Goal: Task Accomplishment & Management: Use online tool/utility

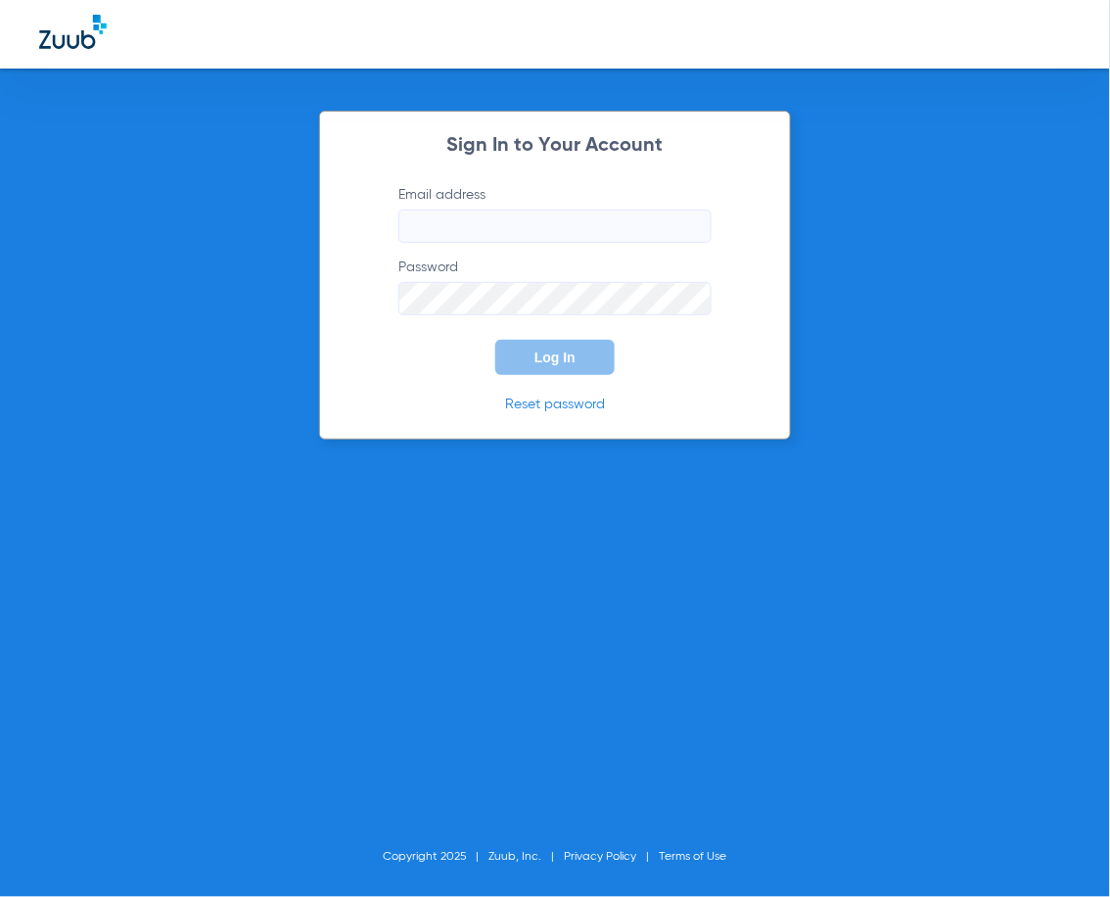
type input "[PERSON_NAME][EMAIL_ADDRESS][DOMAIN_NAME]"
click at [546, 366] on button "Log In" at bounding box center [554, 357] width 119 height 35
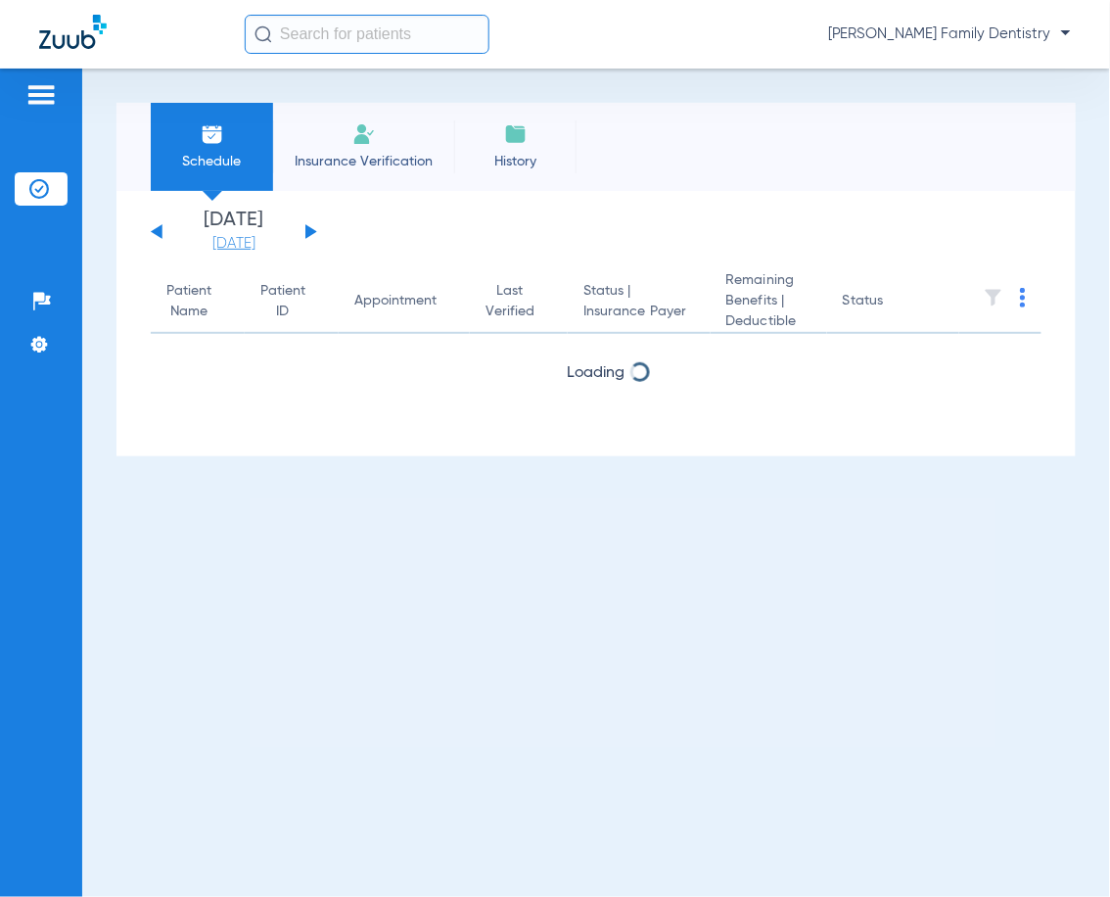
click at [225, 251] on link "[DATE]" at bounding box center [233, 244] width 117 height 20
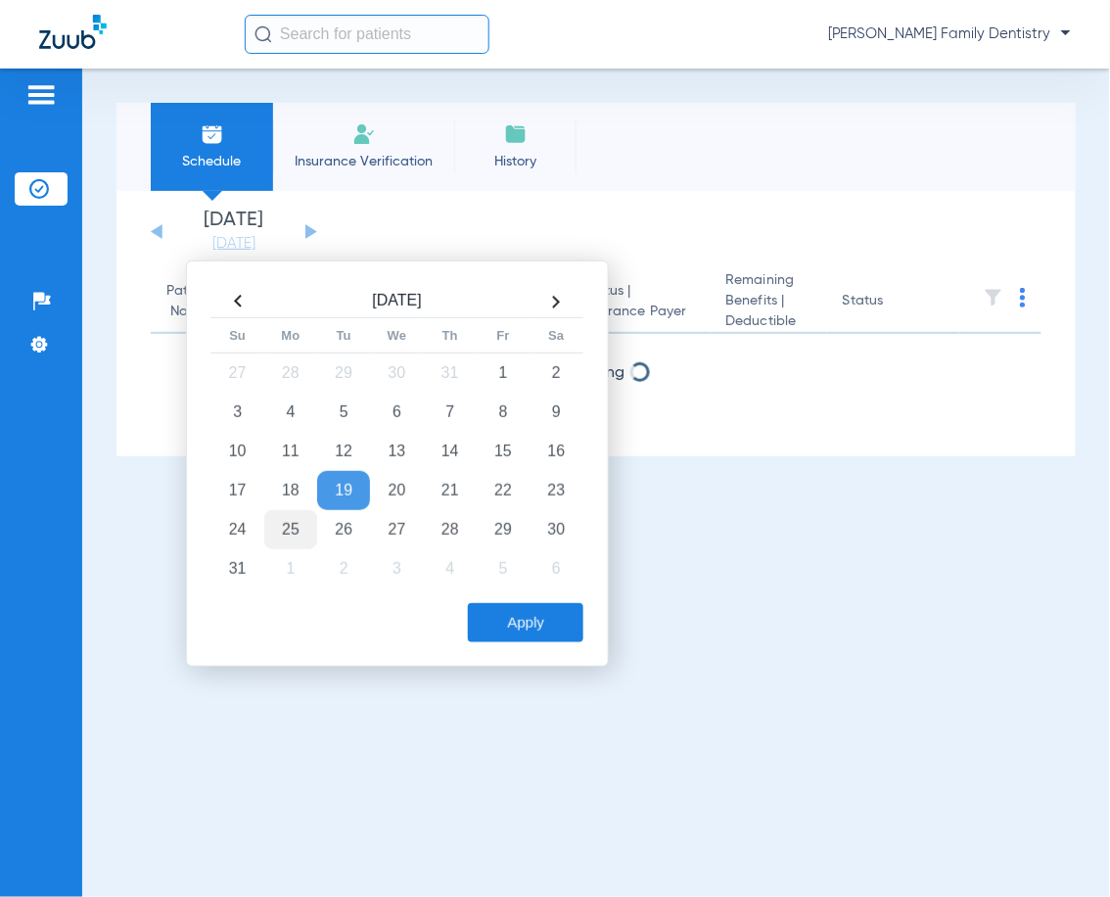
click at [296, 523] on td "25" at bounding box center [290, 529] width 53 height 39
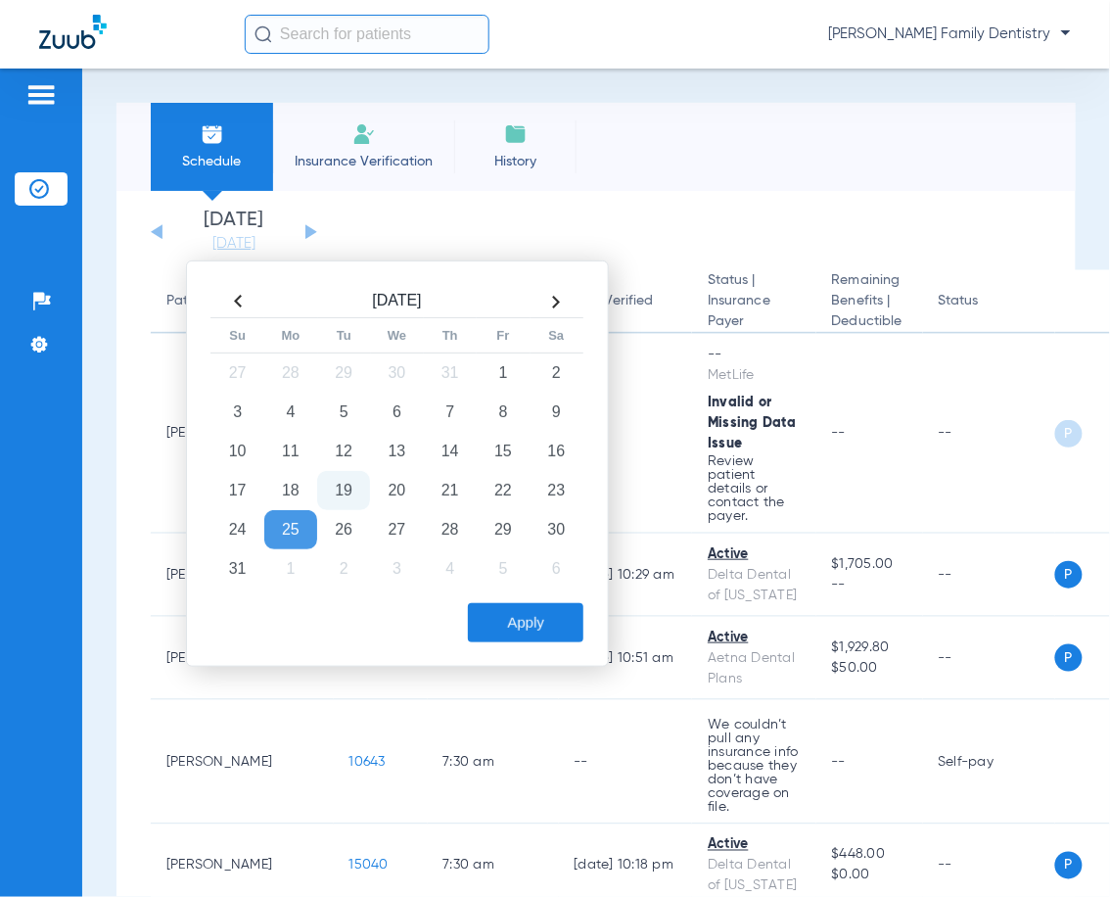
click at [394, 227] on app-single-date-navigator "[DATE] [DATE] [DATE] [DATE] [DATE] [DATE] [DATE] [DATE] [DATE] [DATE] [DATE] [D…" at bounding box center [596, 231] width 891 height 43
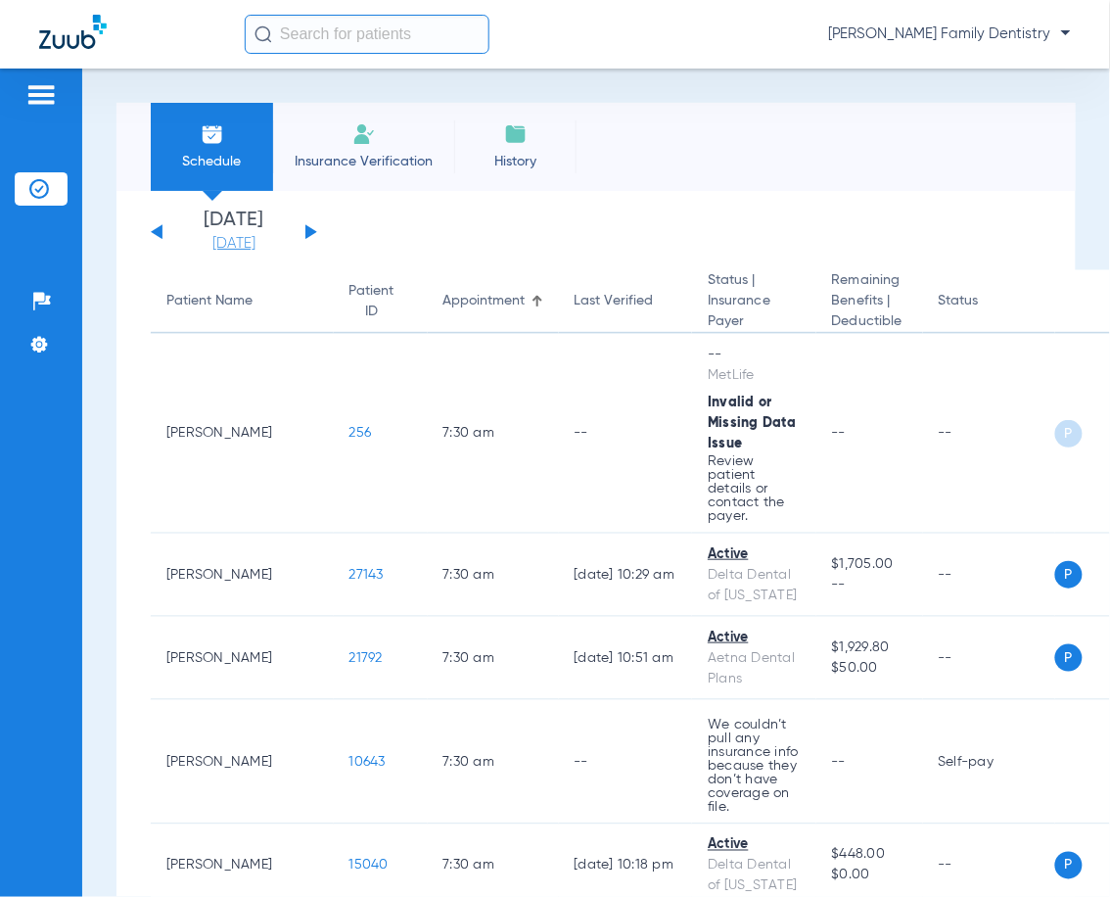
click at [255, 236] on link "[DATE]" at bounding box center [233, 244] width 117 height 20
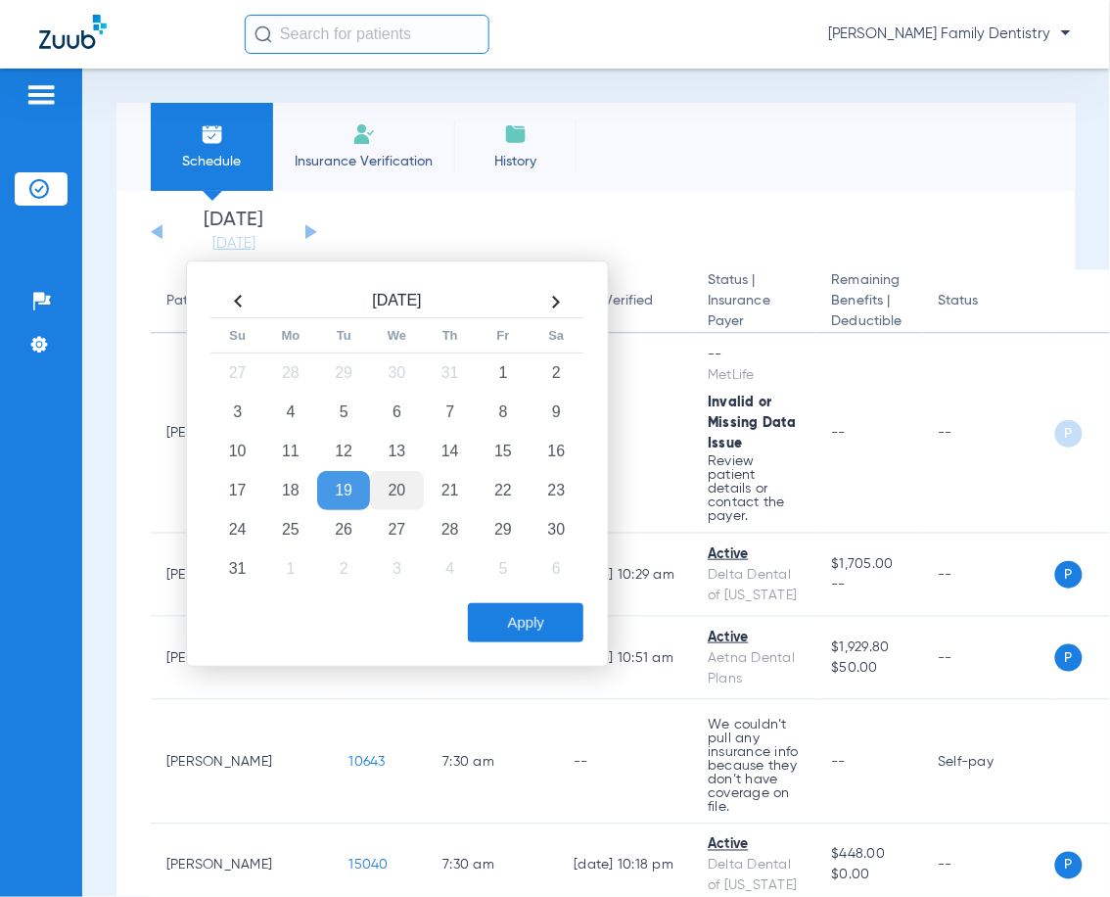
click at [403, 478] on td "20" at bounding box center [396, 490] width 53 height 39
click at [493, 620] on button "Apply" at bounding box center [526, 622] width 116 height 39
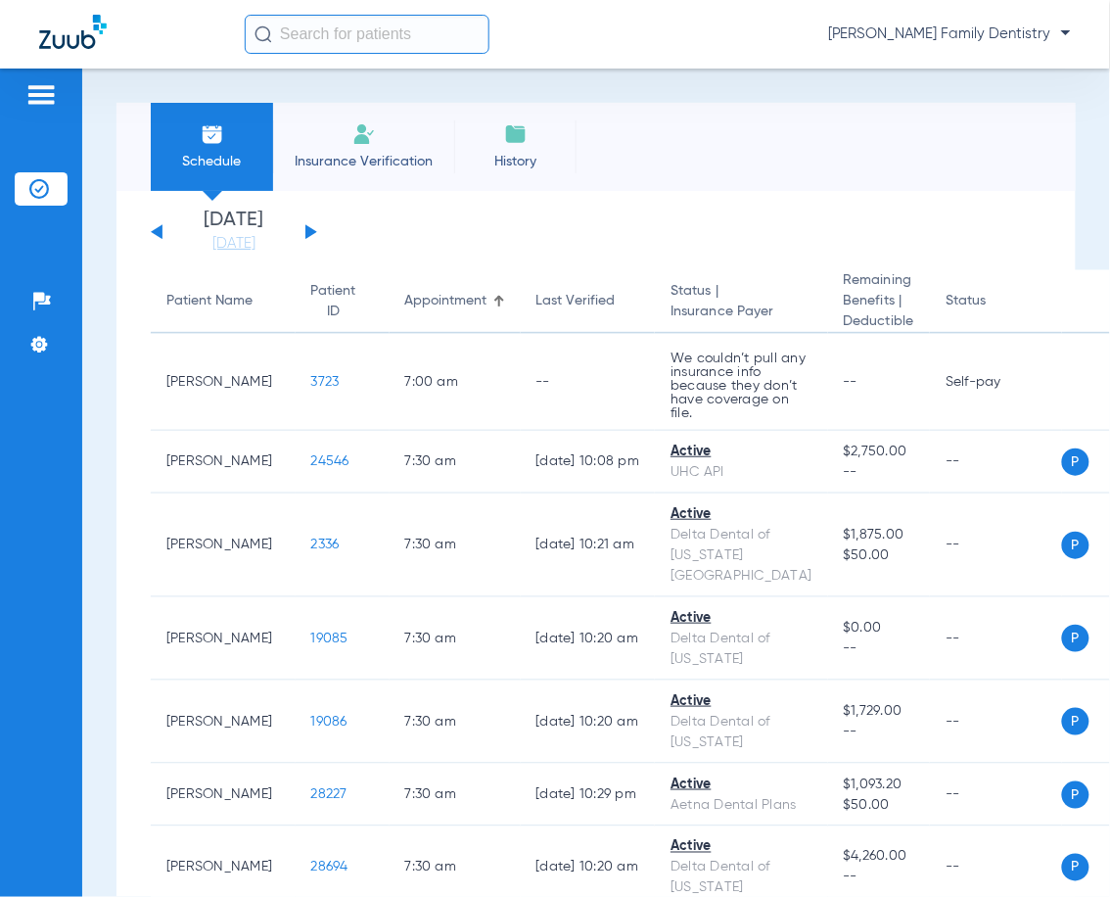
click at [310, 225] on div "[DATE] [DATE] [DATE] [DATE] [DATE] [DATE] [DATE] [DATE] [DATE] [DATE] [DATE] [D…" at bounding box center [234, 231] width 166 height 43
click at [306, 229] on button at bounding box center [311, 231] width 12 height 15
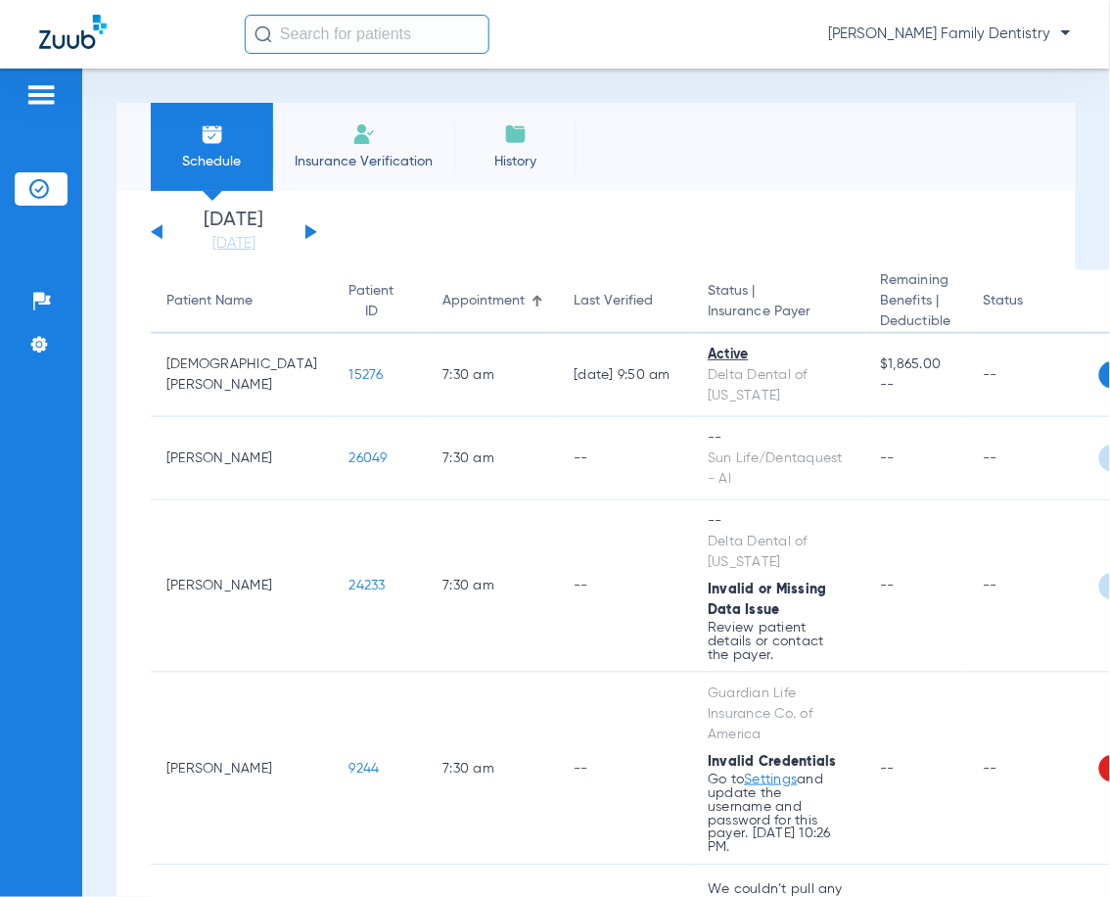
click at [306, 236] on button at bounding box center [311, 231] width 12 height 15
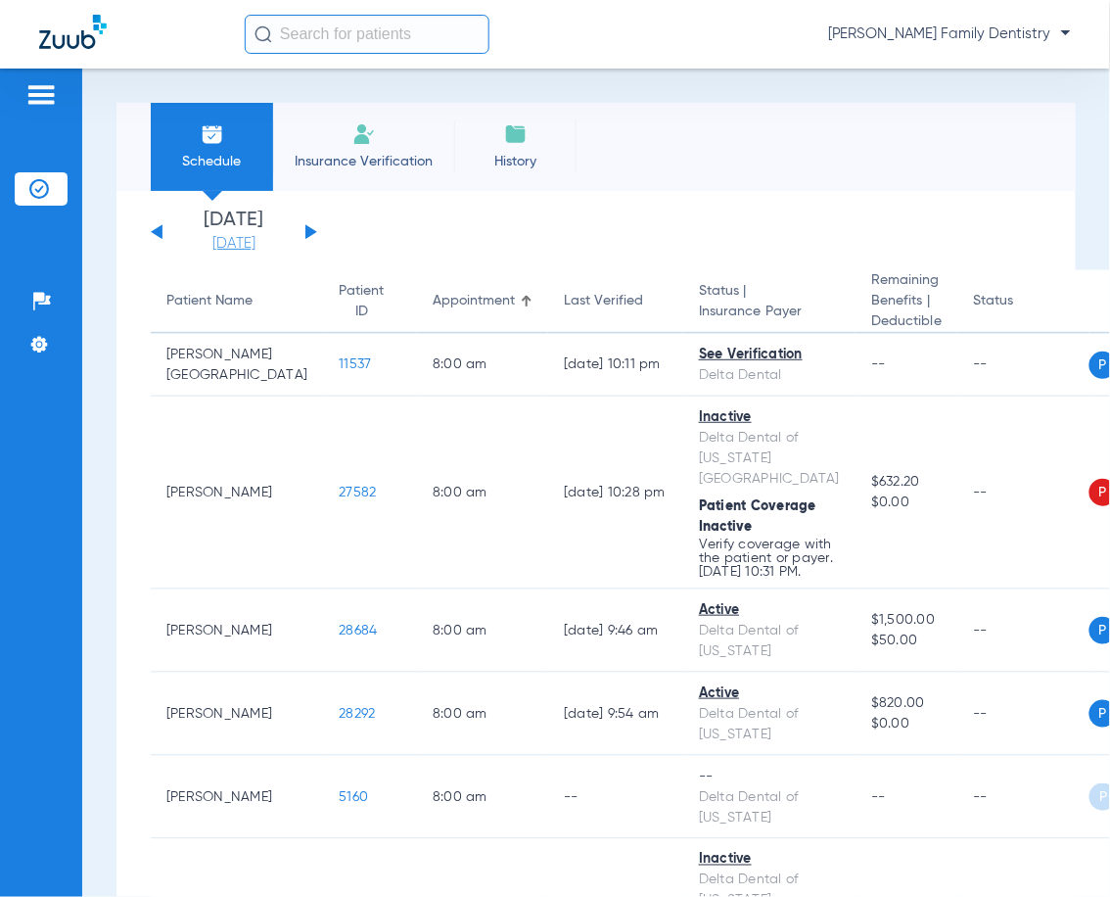
click at [204, 239] on link "[DATE]" at bounding box center [233, 244] width 117 height 20
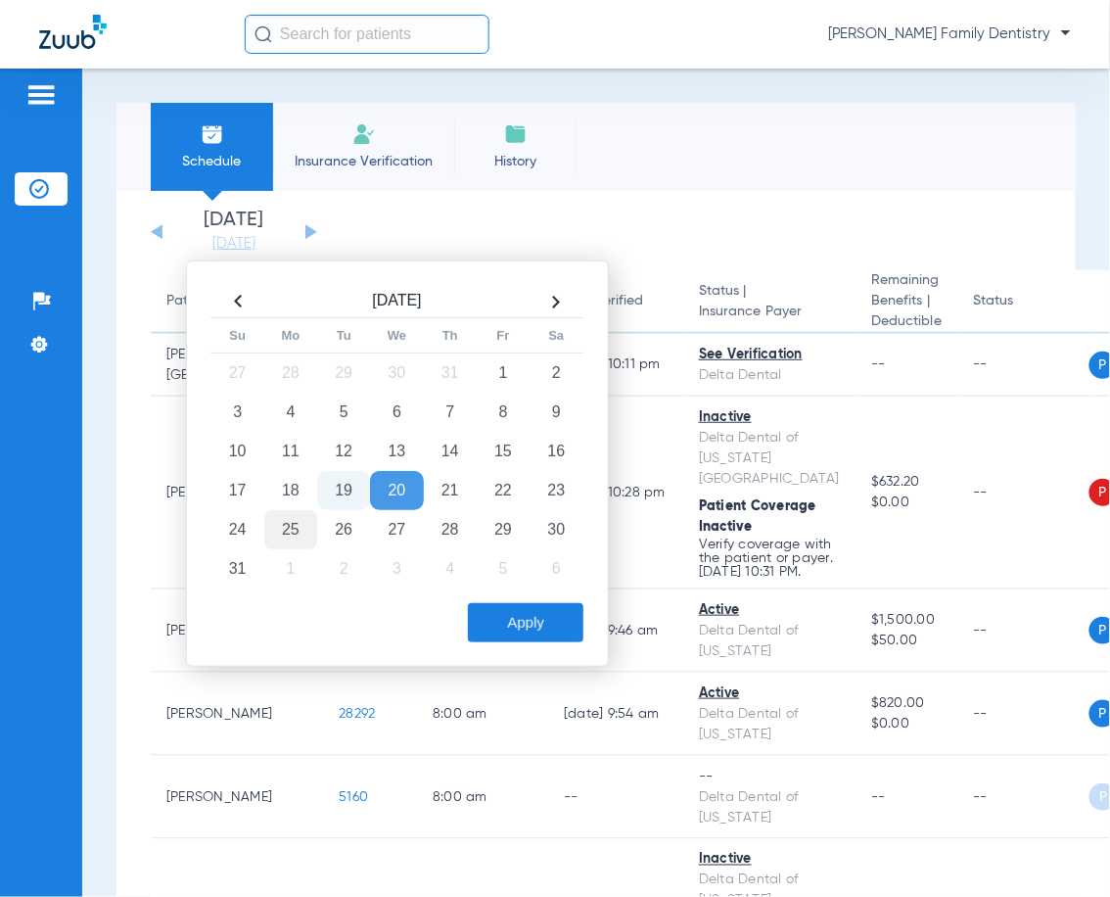
click at [275, 518] on td "25" at bounding box center [290, 529] width 53 height 39
click at [513, 617] on button "Apply" at bounding box center [526, 622] width 116 height 39
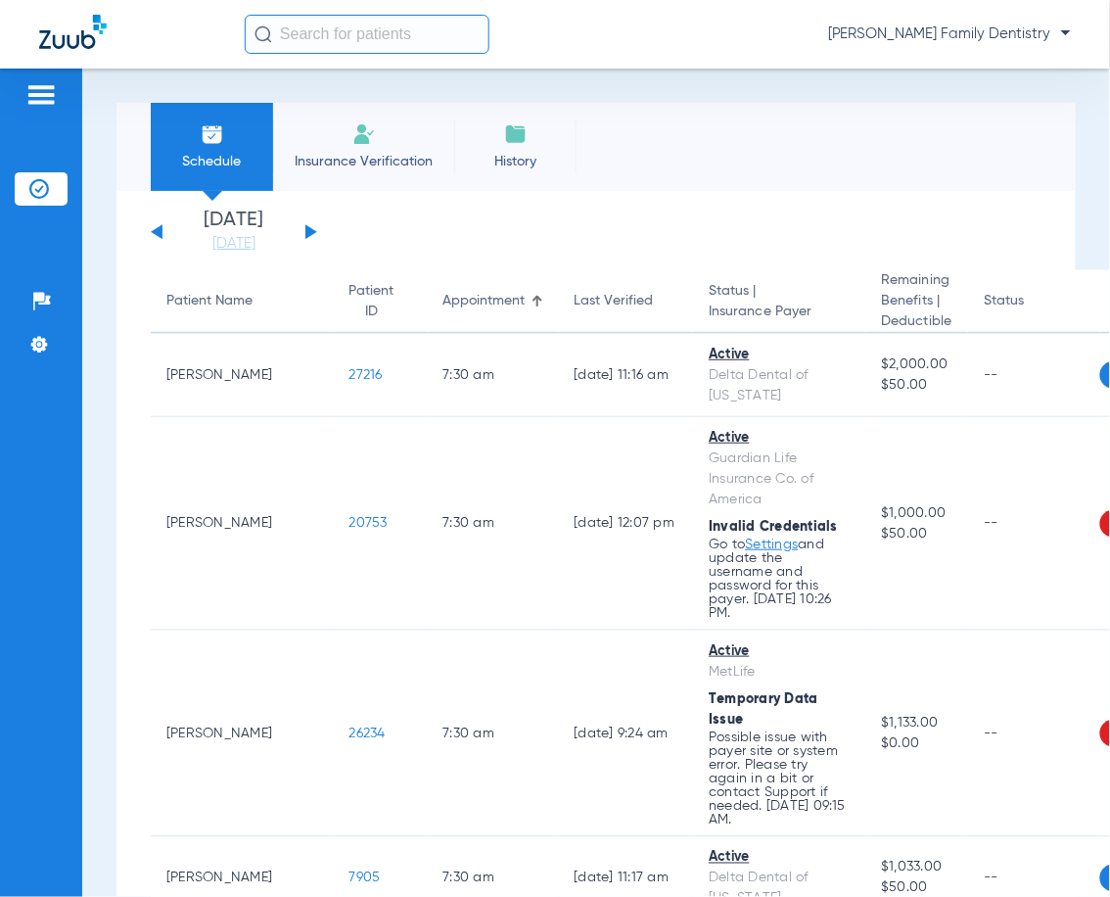
click at [314, 231] on button at bounding box center [311, 231] width 12 height 15
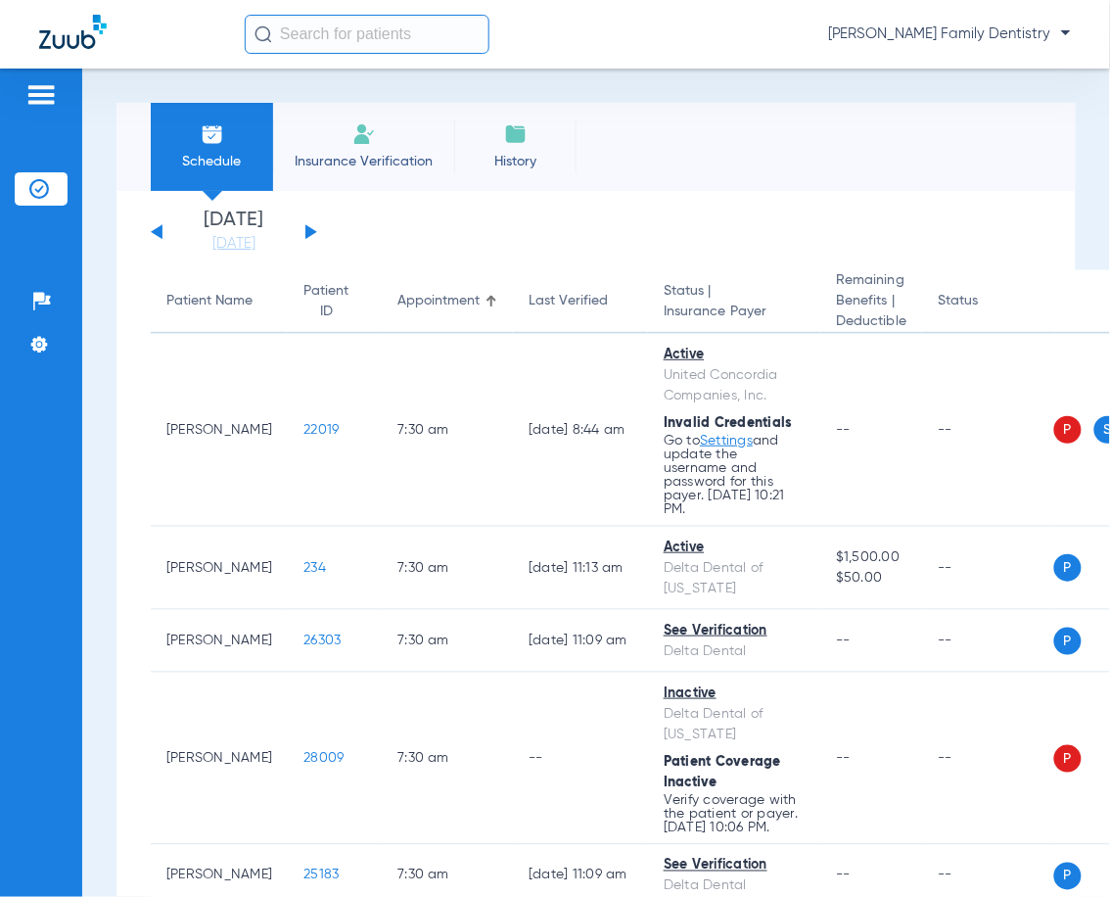
click at [310, 227] on div "[DATE] [DATE] [DATE] [DATE] [DATE] [DATE] [DATE] [DATE] [DATE] [DATE] [DATE] [D…" at bounding box center [234, 231] width 166 height 43
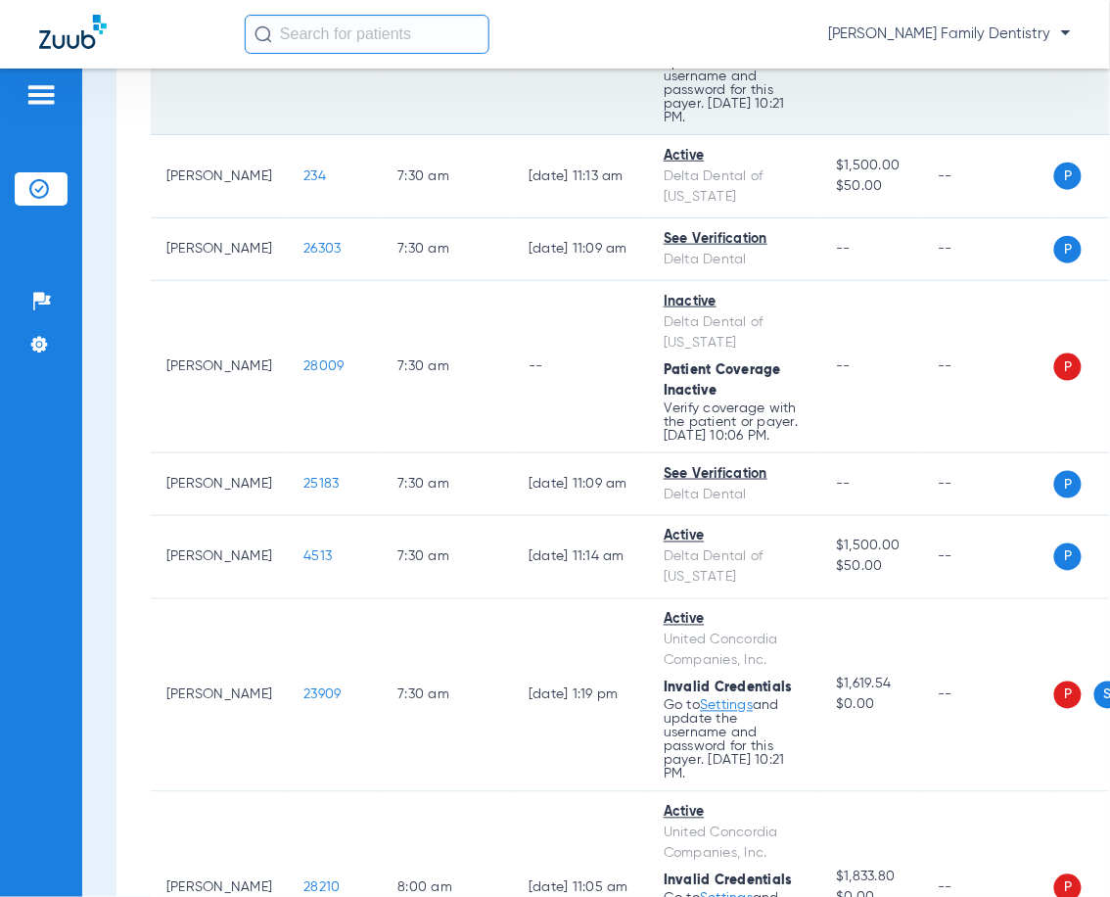
scroll to position [522, 0]
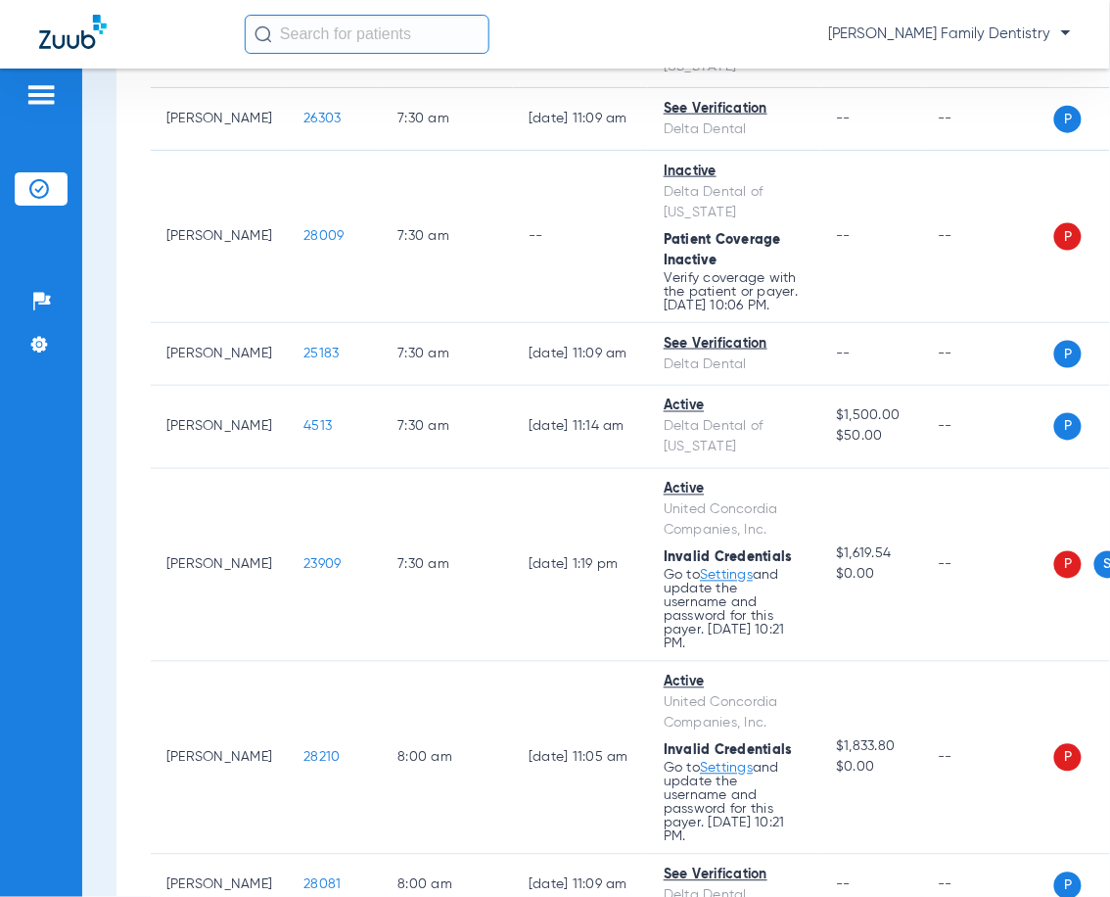
click at [736, 32] on div "[PERSON_NAME] Family Dentistry" at bounding box center [658, 34] width 826 height 39
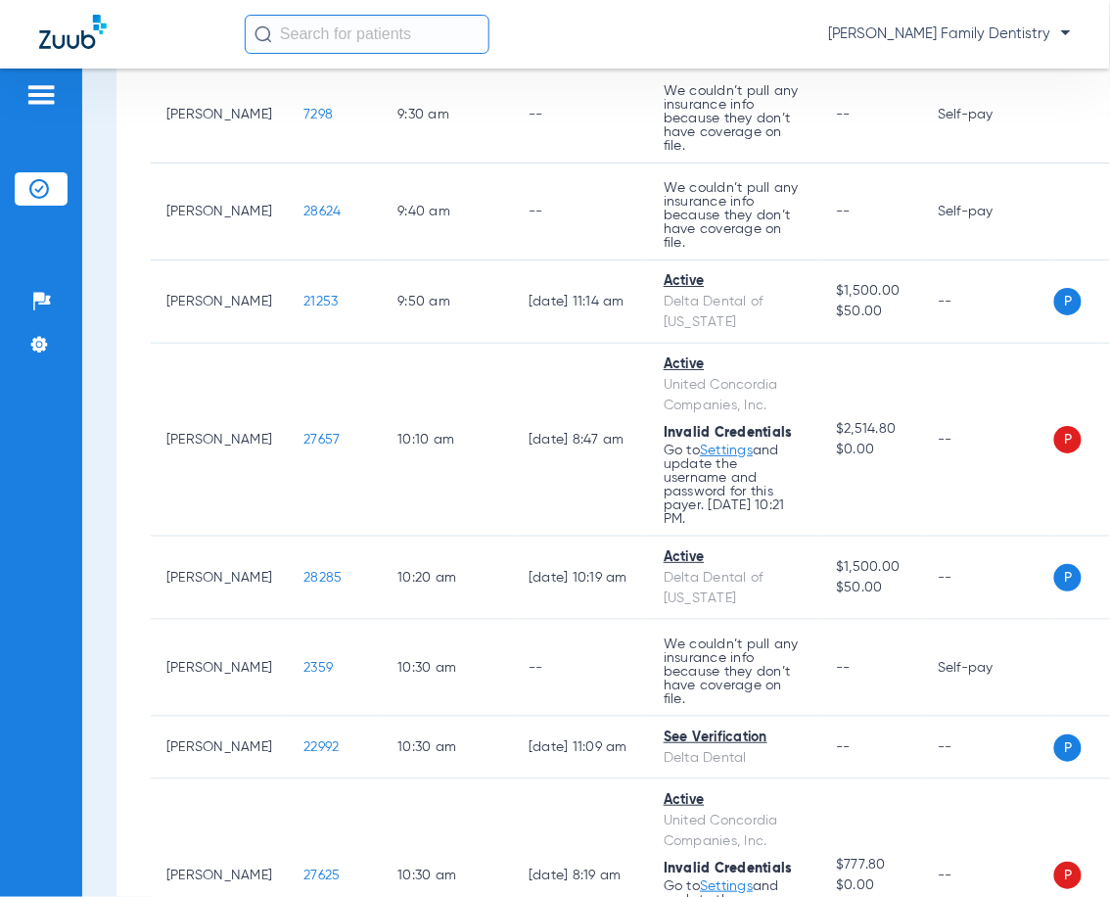
scroll to position [3002, 0]
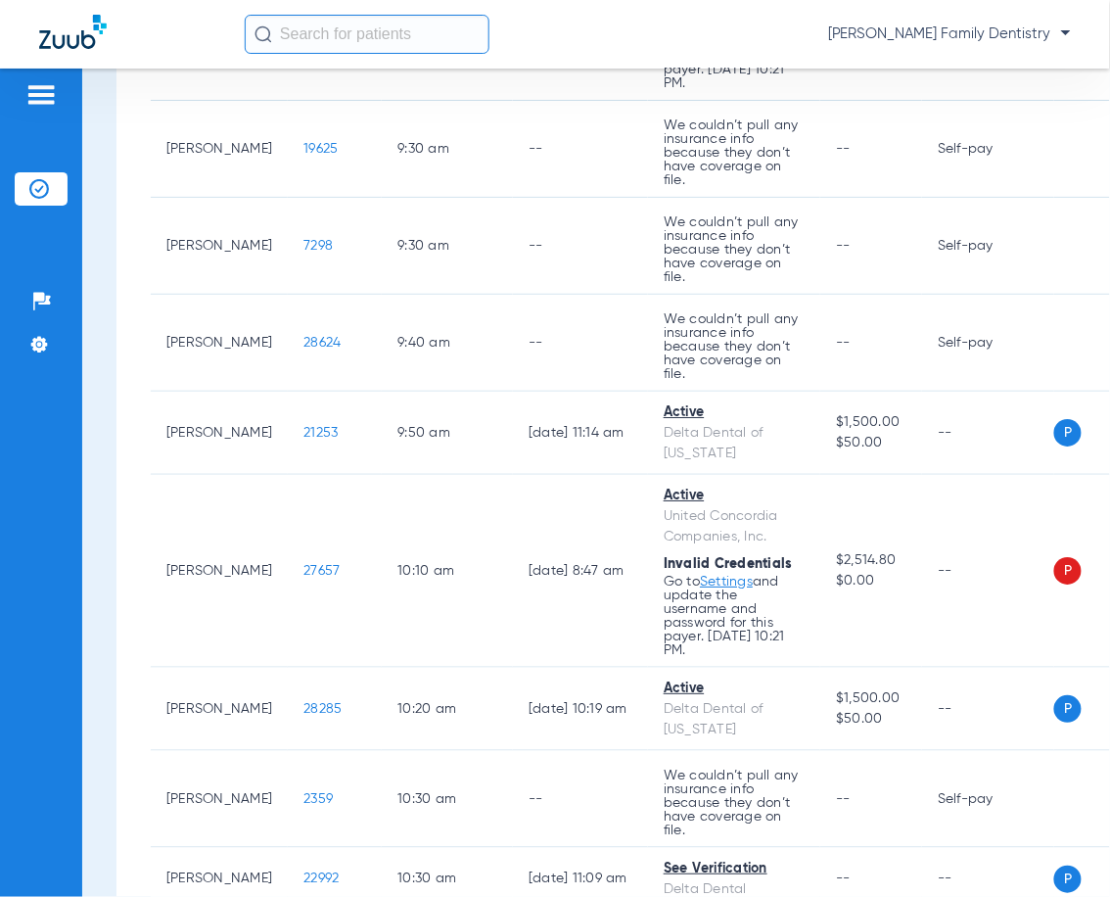
click at [111, 715] on div "Schedule Insurance Verification History Last Appt. Sync Time: [DATE] - 04:29 PM…" at bounding box center [596, 483] width 1028 height 828
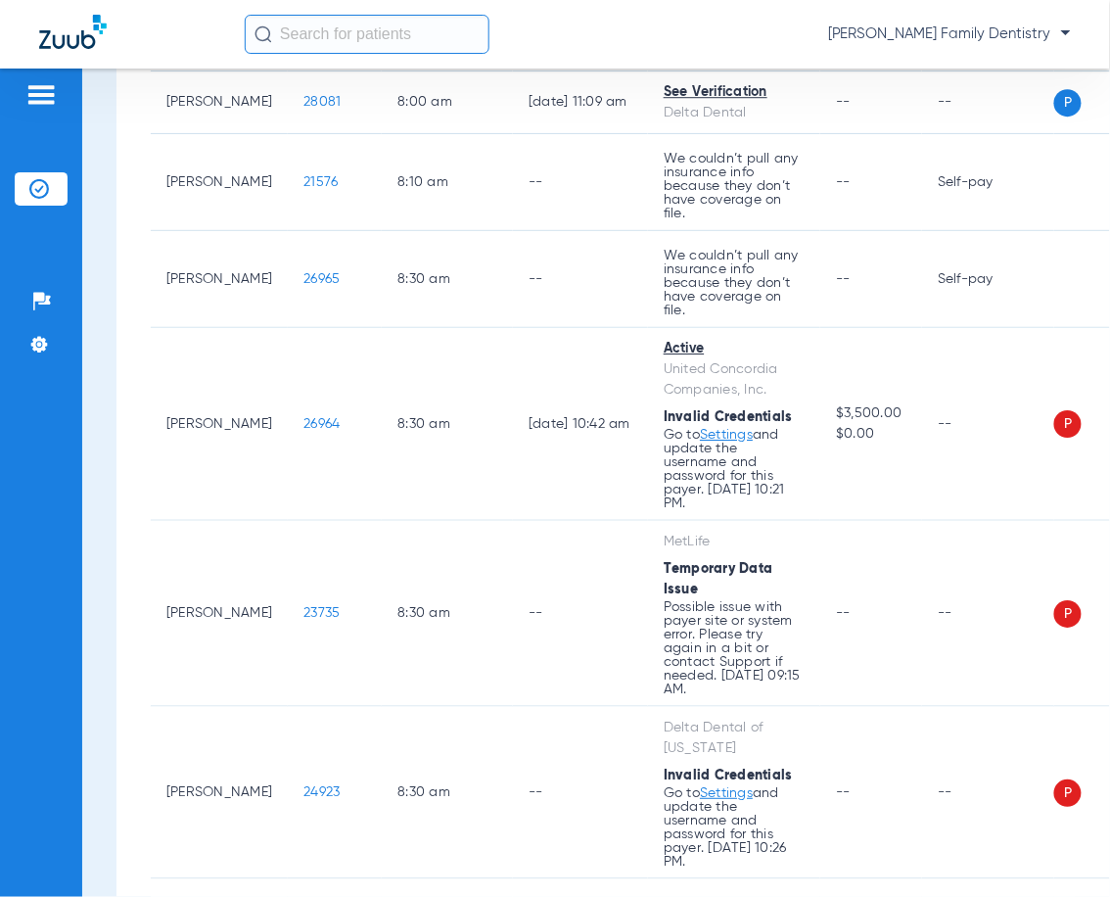
scroll to position [0, 0]
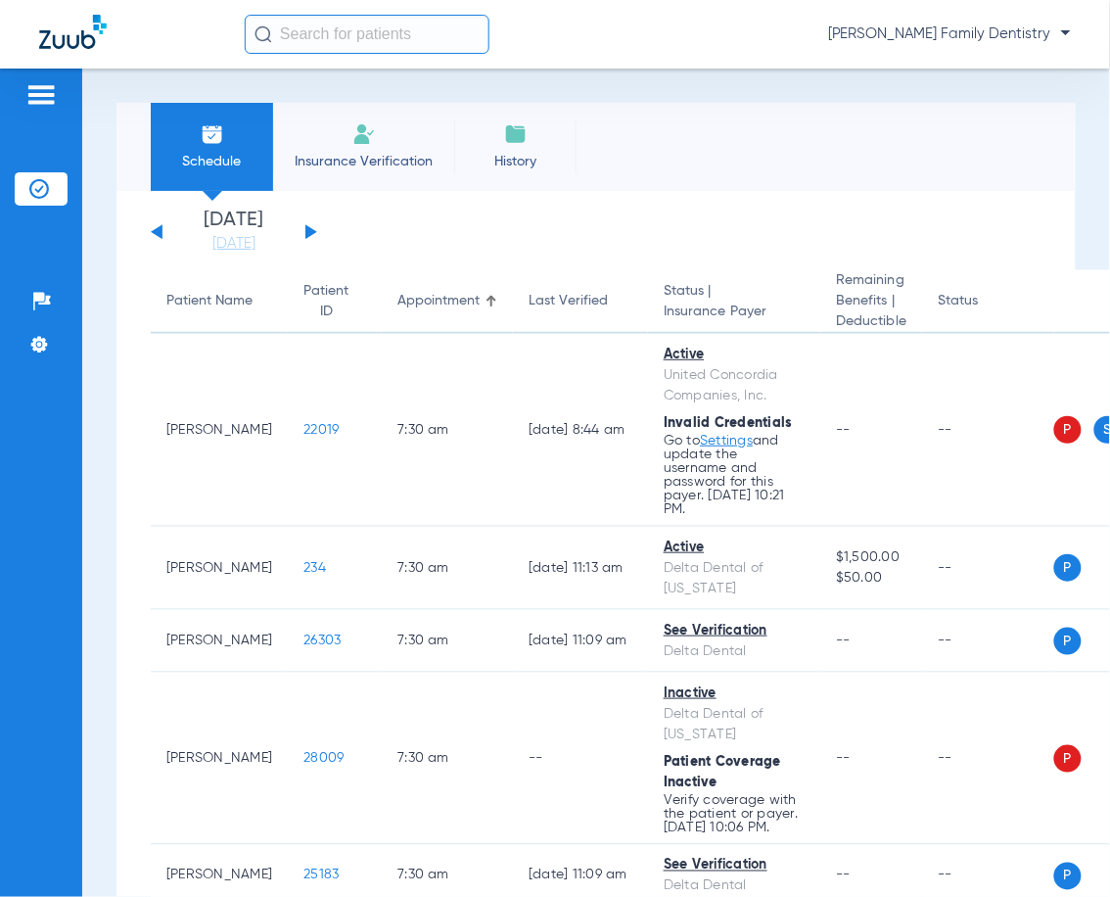
click at [300, 229] on div "[DATE] [DATE] [DATE] [DATE] [DATE] [DATE] [DATE] [DATE] [DATE] [DATE] [DATE] [D…" at bounding box center [234, 231] width 166 height 43
click at [305, 229] on button at bounding box center [311, 231] width 12 height 15
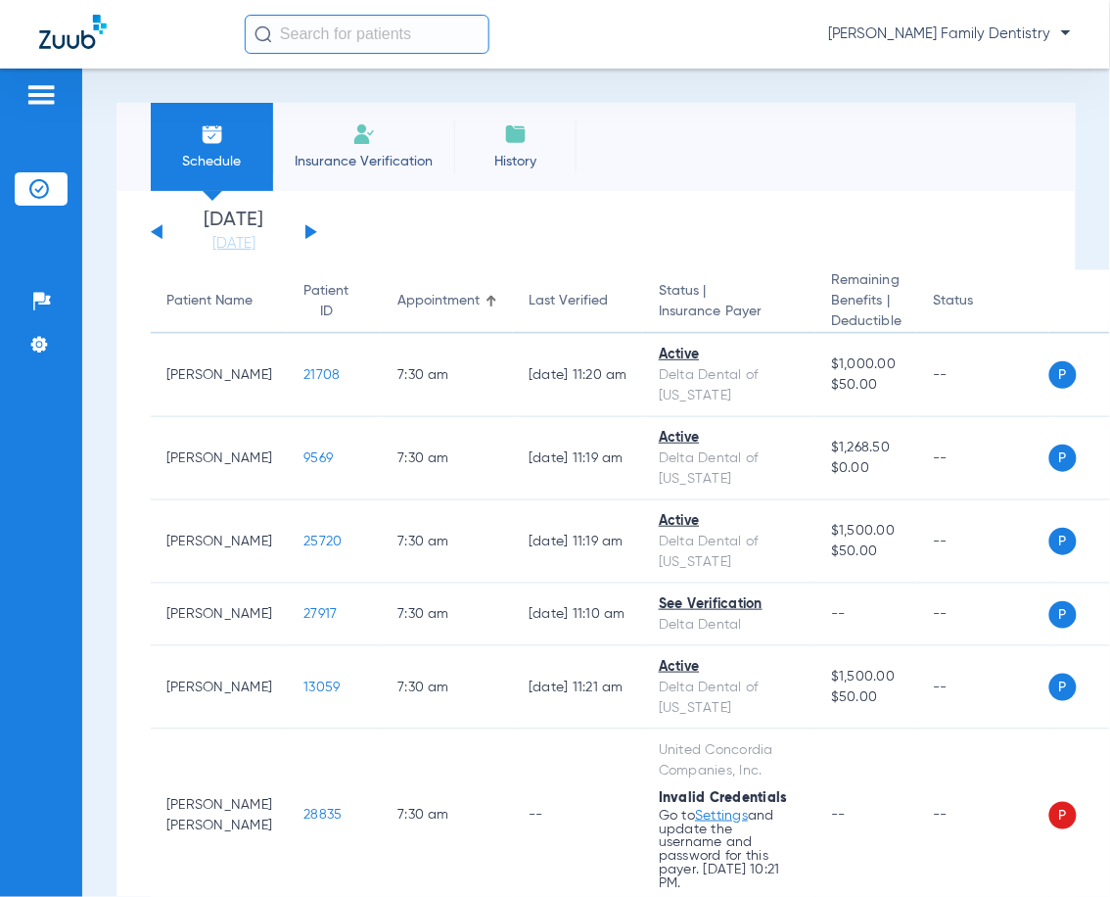
click at [725, 115] on div "Schedule Insurance Verification History Last Appt. Sync Time: [DATE] - 04:31 PM" at bounding box center [596, 147] width 959 height 88
click at [303, 231] on div "[DATE] [DATE] [DATE] [DATE] [DATE] [DATE] [DATE] [DATE] [DATE] [DATE] [DATE] [D…" at bounding box center [234, 231] width 166 height 43
click at [305, 231] on button at bounding box center [311, 231] width 12 height 15
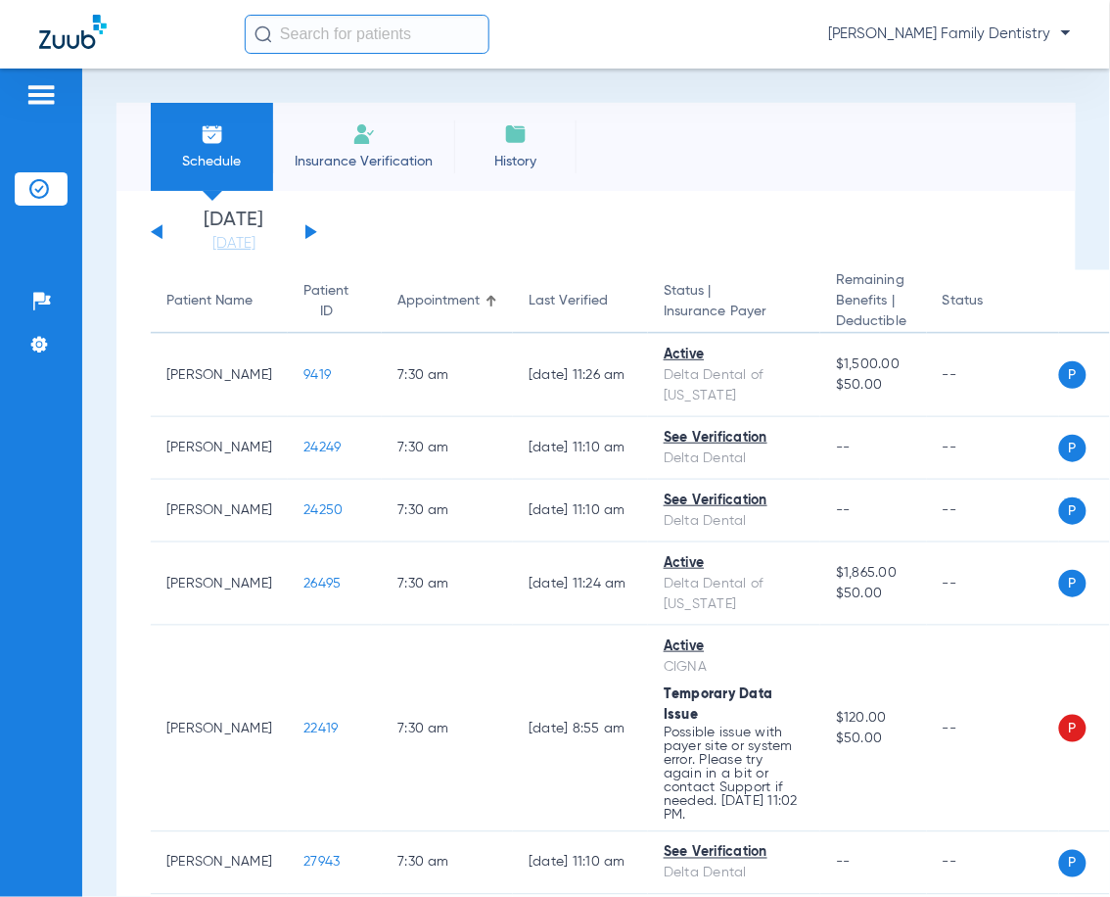
click at [311, 228] on div "[DATE] [DATE] [DATE] [DATE] [DATE] [DATE] [DATE] [DATE] [DATE] [DATE] [DATE] [D…" at bounding box center [234, 231] width 166 height 43
click at [303, 228] on div "[DATE] [DATE] [DATE] [DATE] [DATE] [DATE] [DATE] [DATE] [DATE] [DATE] [DATE] [D…" at bounding box center [234, 231] width 166 height 43
click at [307, 228] on button at bounding box center [311, 231] width 12 height 15
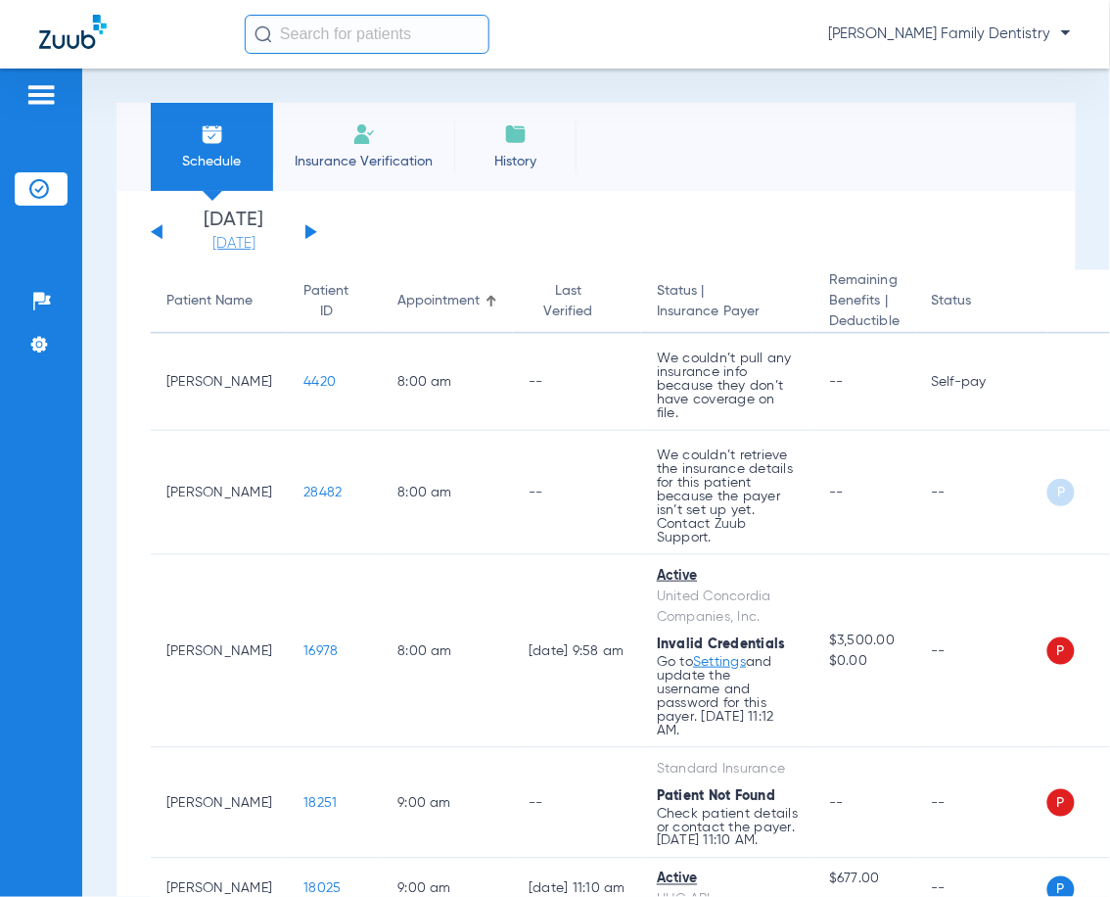
click at [249, 243] on link "[DATE]" at bounding box center [233, 244] width 117 height 20
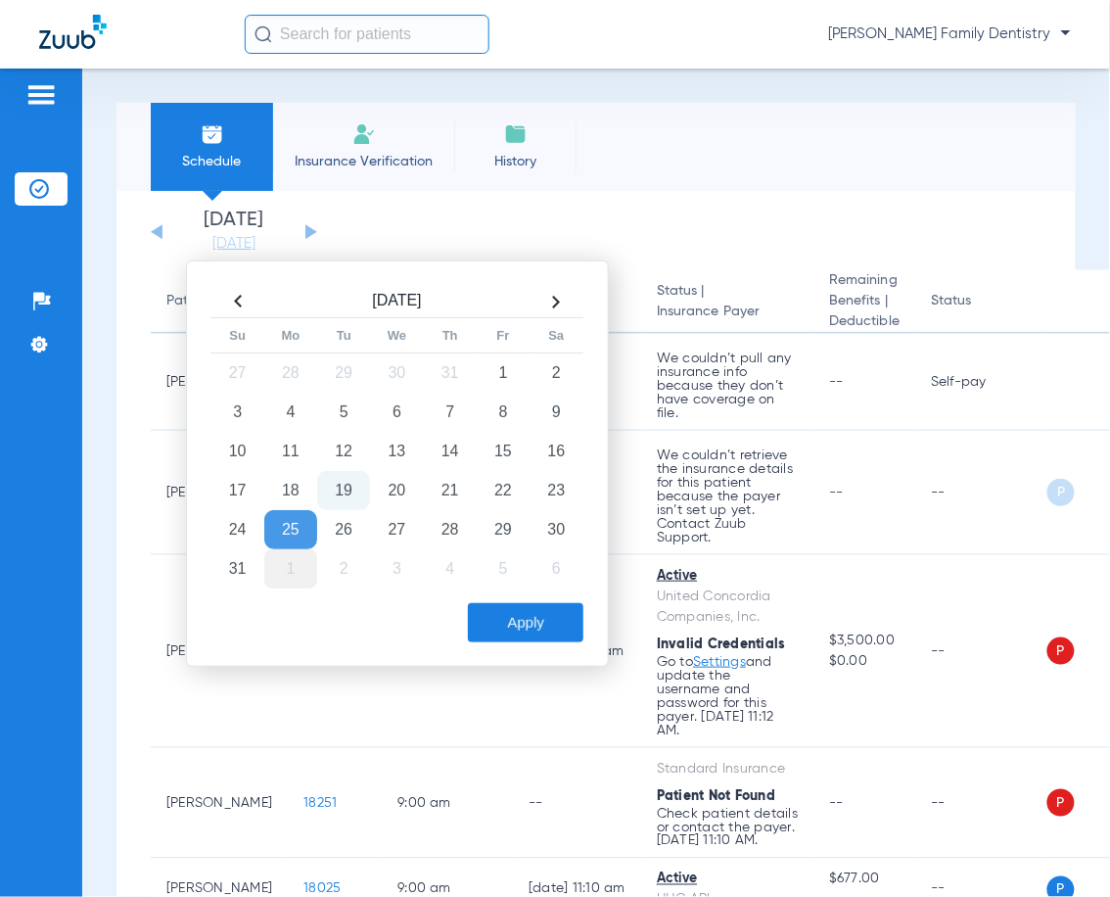
click at [299, 562] on td "1" at bounding box center [290, 568] width 53 height 39
click at [513, 612] on button "Apply" at bounding box center [526, 622] width 116 height 39
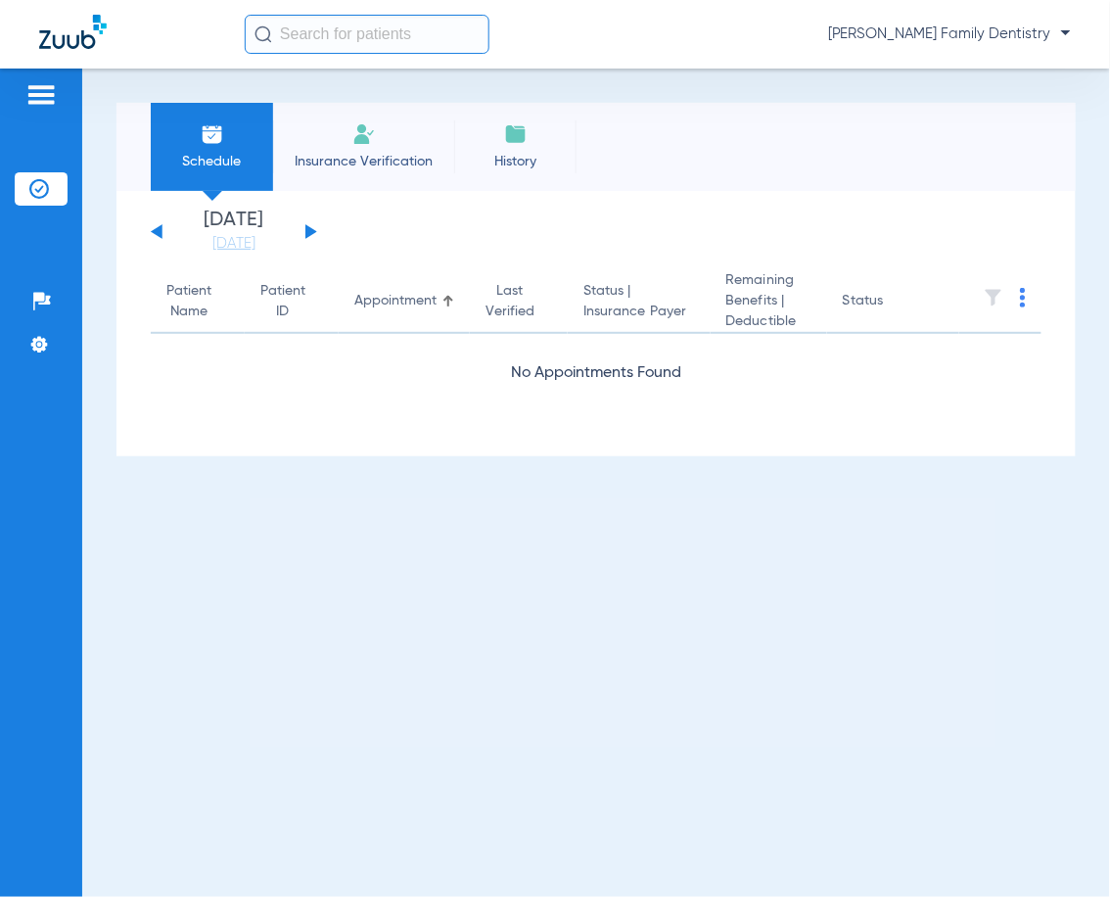
click at [302, 220] on div "[DATE] [DATE] [DATE] [DATE] [DATE] [DATE] [DATE] [DATE] [DATE] [DATE] [DATE] [D…" at bounding box center [234, 231] width 166 height 43
click at [313, 233] on button at bounding box center [311, 231] width 12 height 15
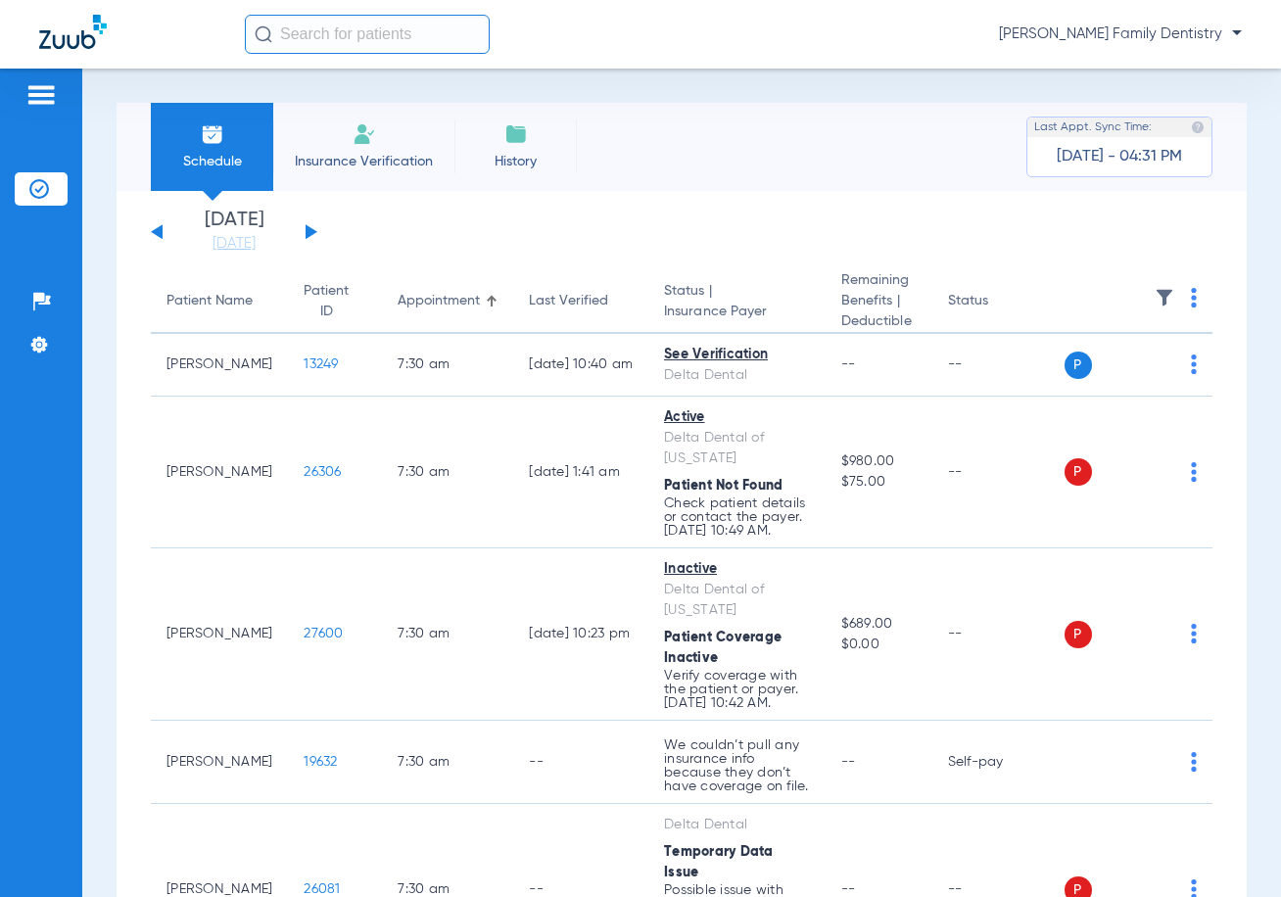
click at [1109, 303] on img at bounding box center [1194, 298] width 6 height 20
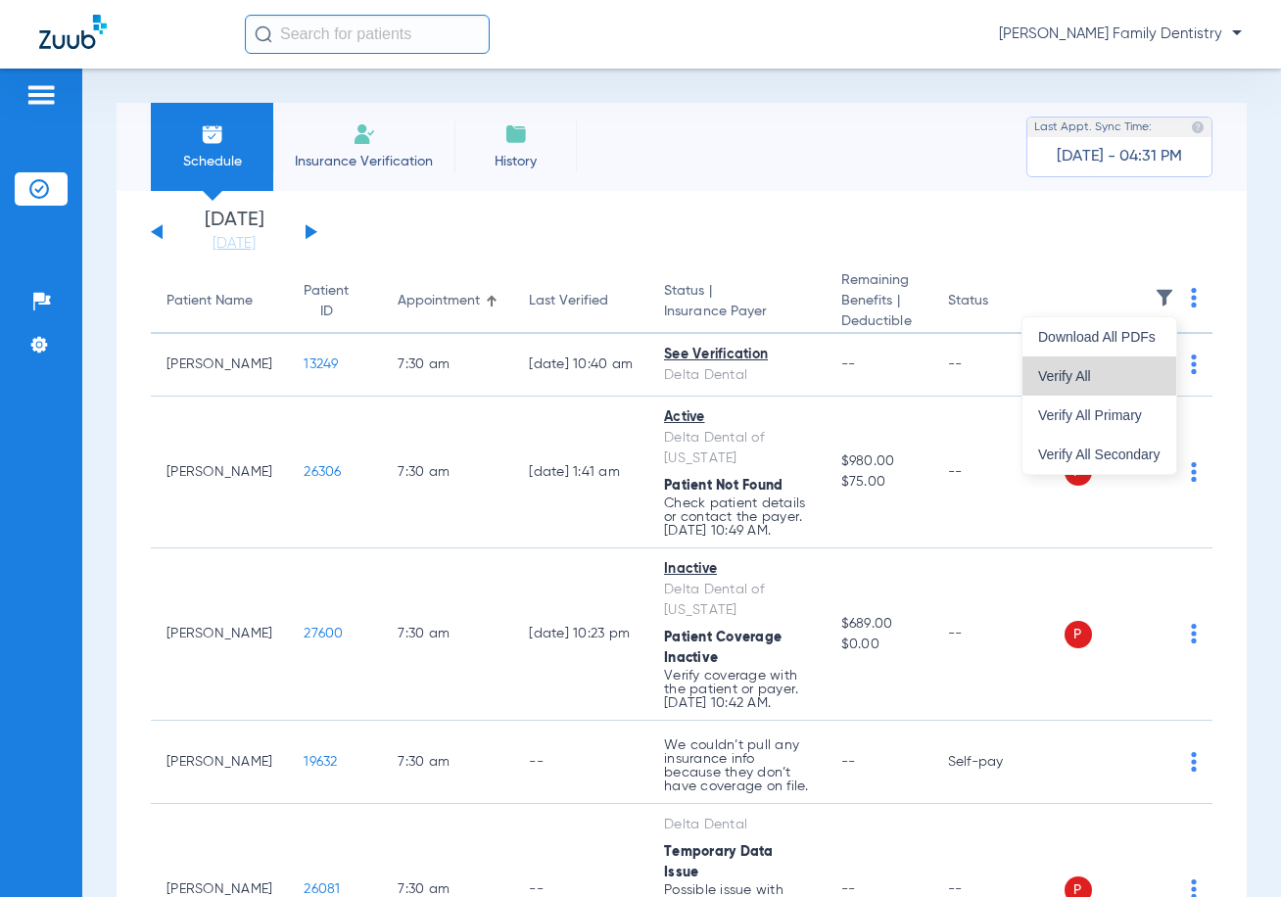
click at [1093, 380] on span "Verify All" at bounding box center [1099, 376] width 122 height 14
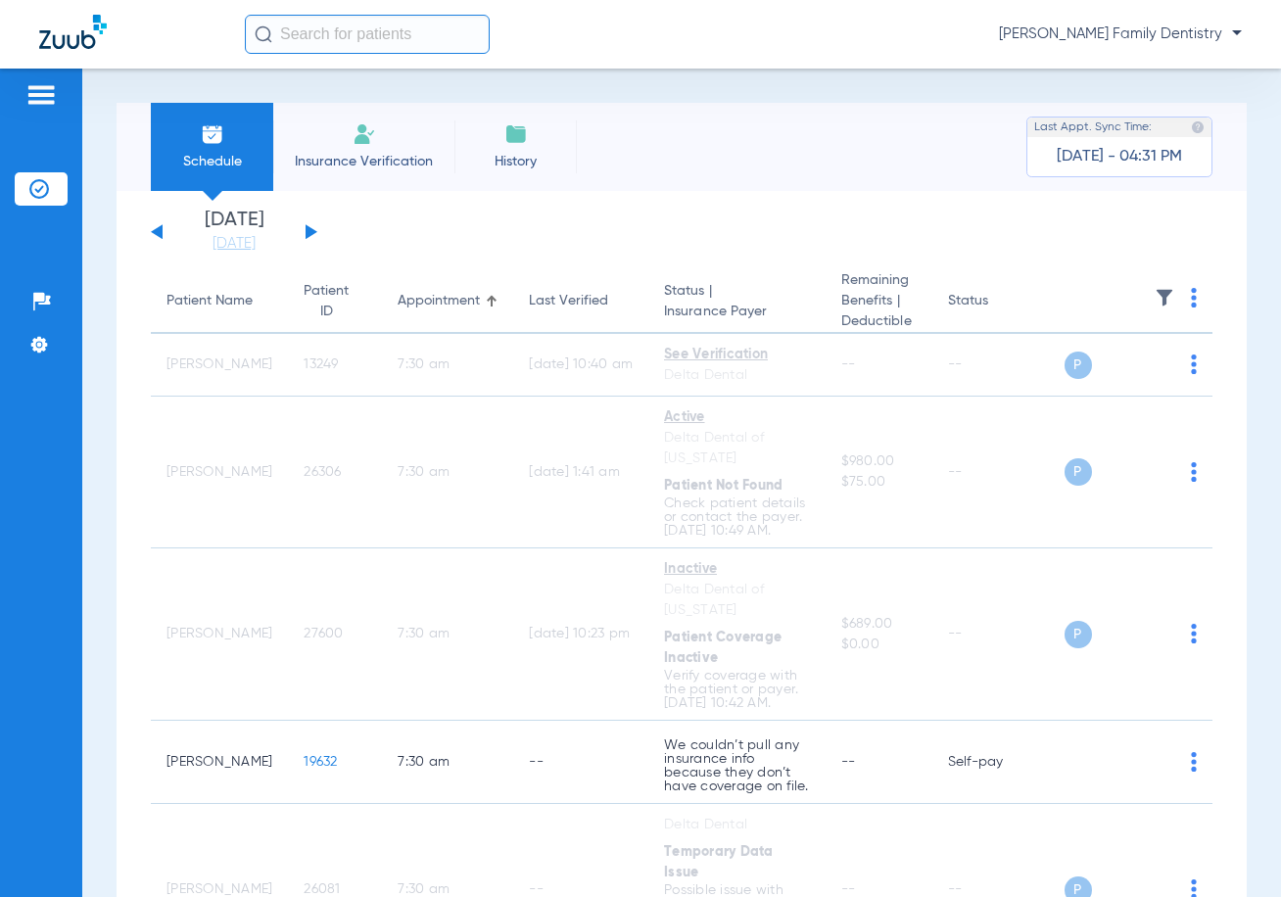
click at [303, 240] on div "[DATE] [DATE] [DATE] [DATE] [DATE] [DATE] [DATE] [DATE] [DATE] [DATE] [DATE] [D…" at bounding box center [234, 231] width 166 height 43
click at [306, 239] on div "[DATE] [DATE] [DATE] [DATE] [DATE] [DATE] [DATE] [DATE] [DATE] [DATE] [DATE] [D…" at bounding box center [234, 231] width 166 height 43
click at [309, 233] on button at bounding box center [311, 231] width 12 height 15
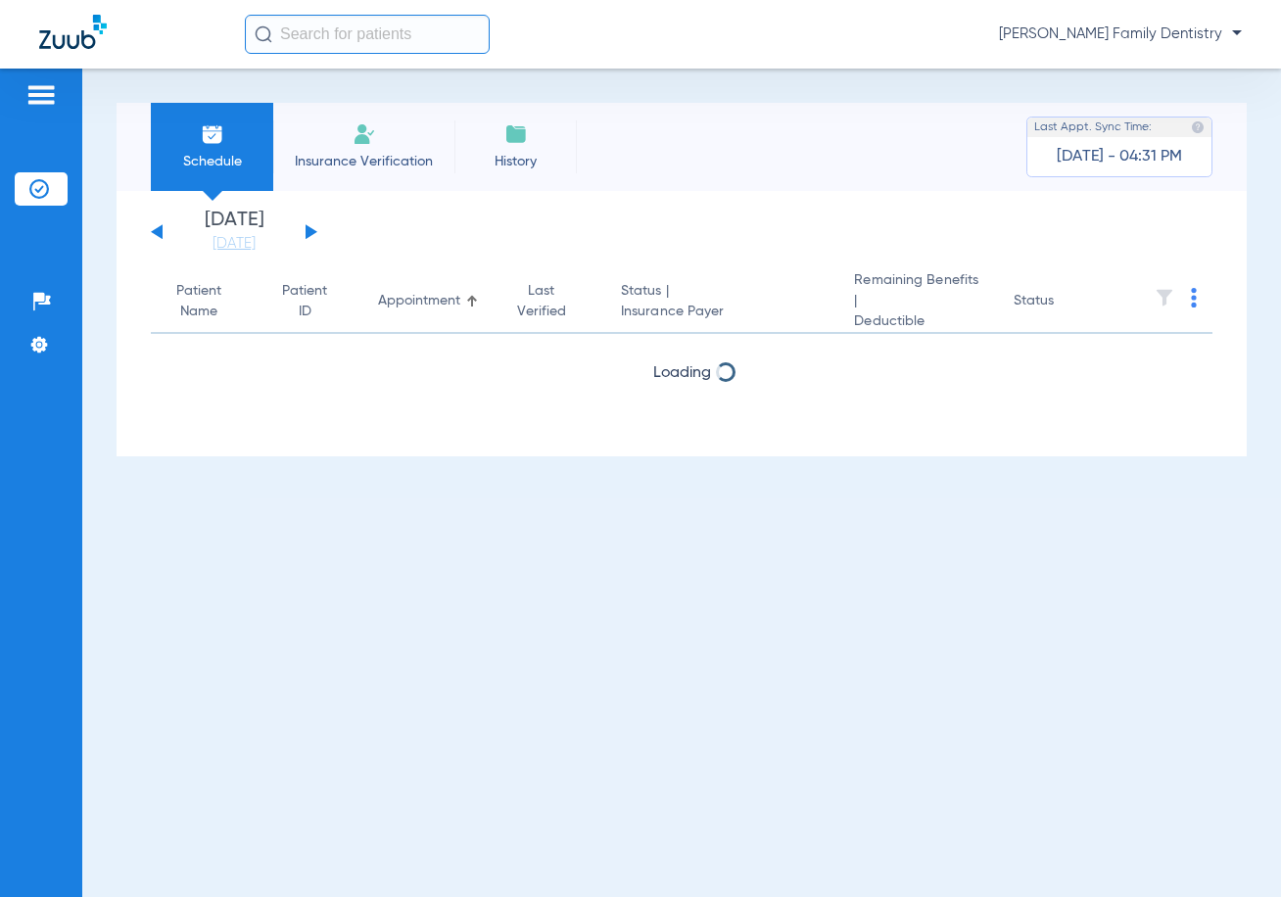
click at [1109, 300] on img at bounding box center [1194, 298] width 6 height 20
click at [1094, 377] on span "Verify All" at bounding box center [1120, 376] width 117 height 14
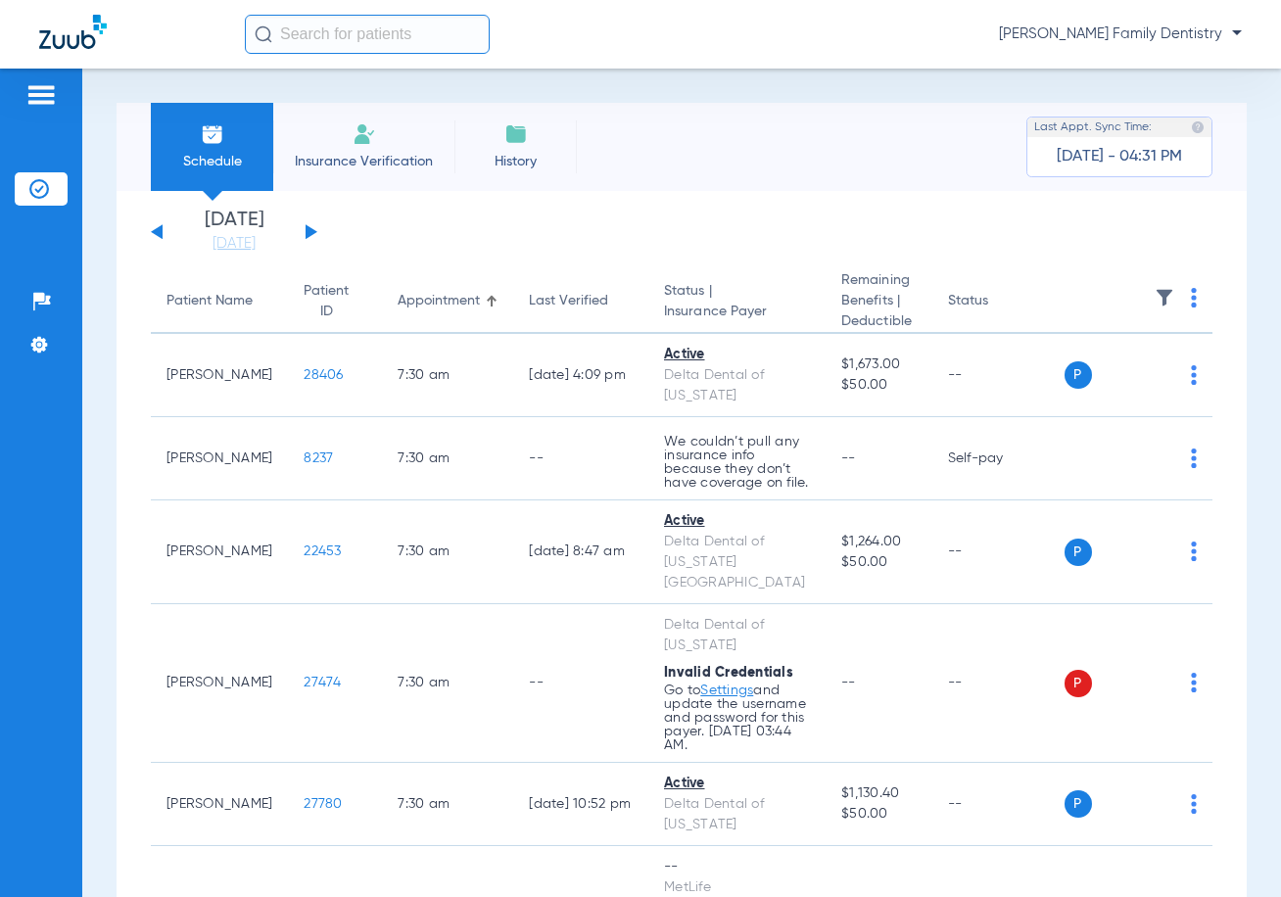
click at [1109, 295] on img at bounding box center [1194, 298] width 6 height 20
click at [1090, 372] on span "Verify All" at bounding box center [1099, 376] width 122 height 14
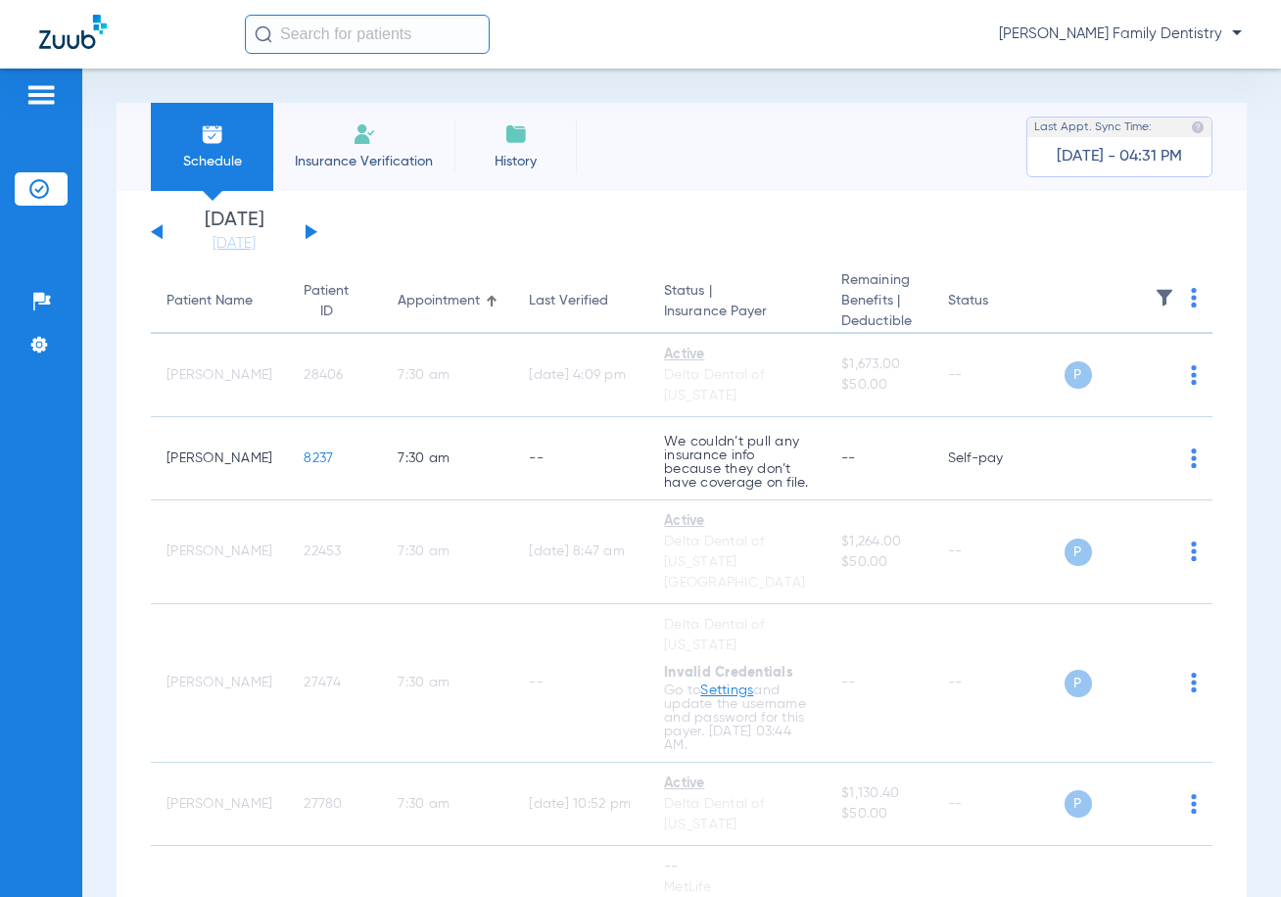
click at [305, 232] on button at bounding box center [311, 231] width 12 height 15
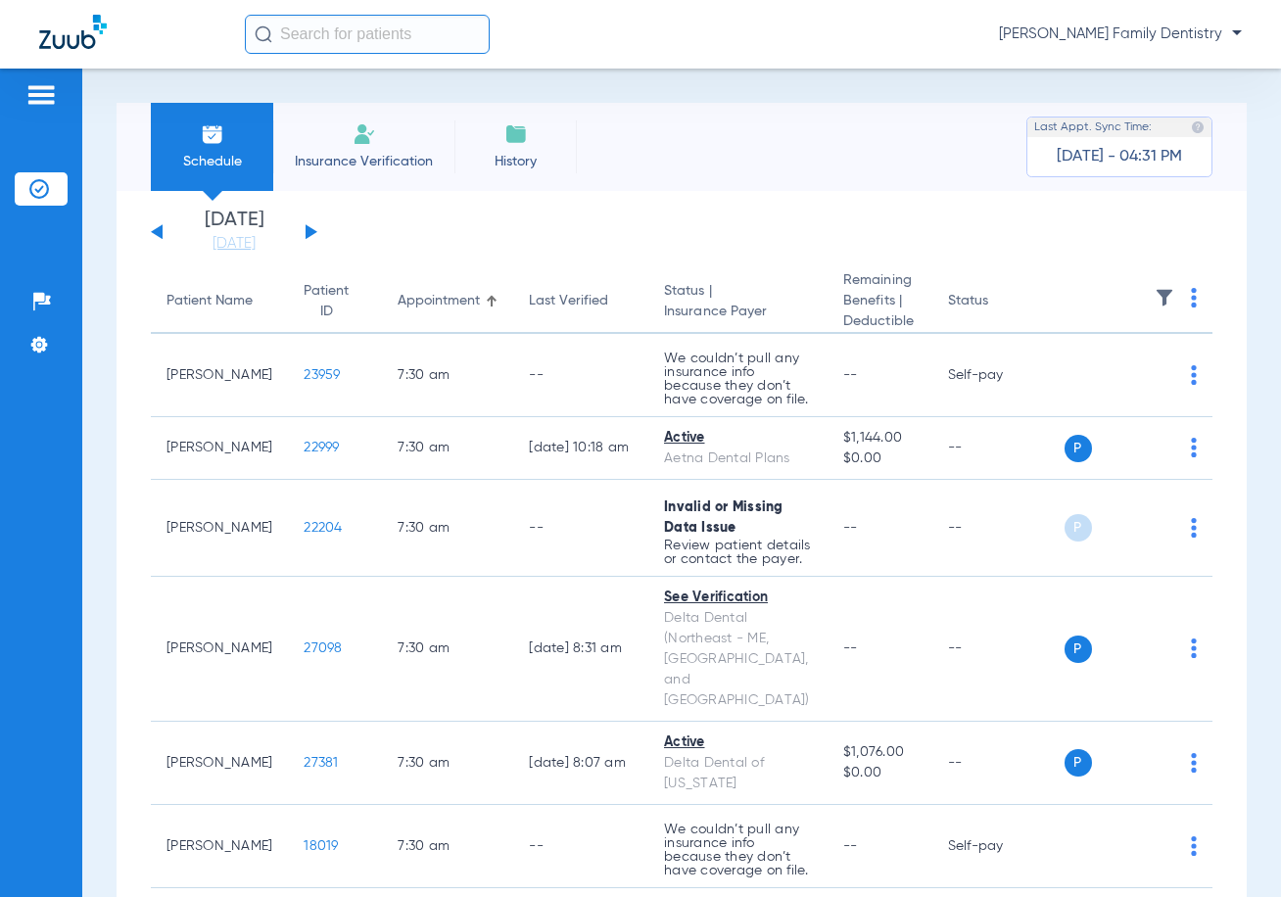
click at [1109, 300] on th at bounding box center [1138, 302] width 149 height 64
click at [1109, 302] on img at bounding box center [1194, 298] width 6 height 20
click at [1097, 377] on span "Verify All" at bounding box center [1099, 376] width 122 height 14
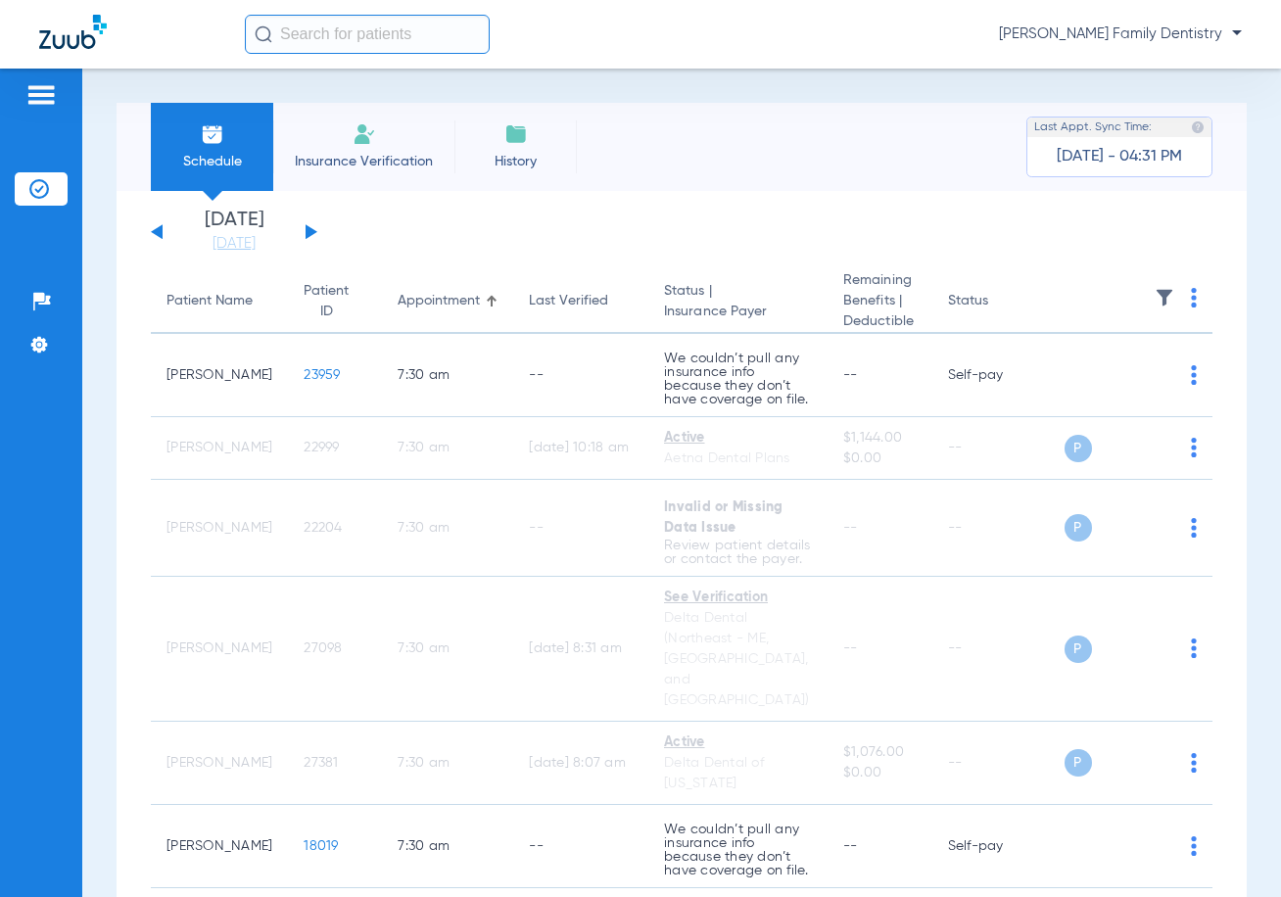
click at [309, 232] on button at bounding box center [311, 231] width 12 height 15
